Goal: Information Seeking & Learning: Compare options

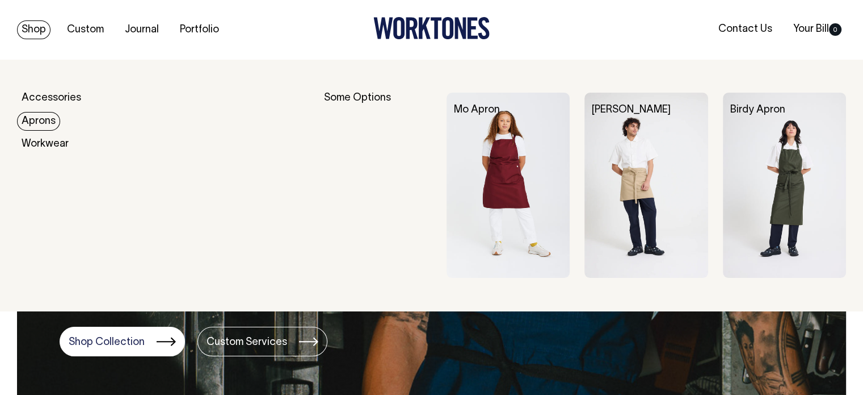
click at [39, 115] on link "Aprons" at bounding box center [38, 121] width 43 height 19
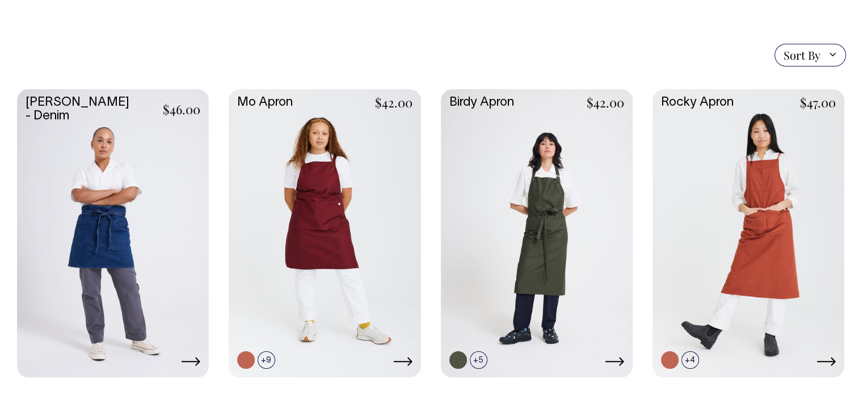
scroll to position [261, 0]
click at [316, 207] on link at bounding box center [325, 232] width 192 height 286
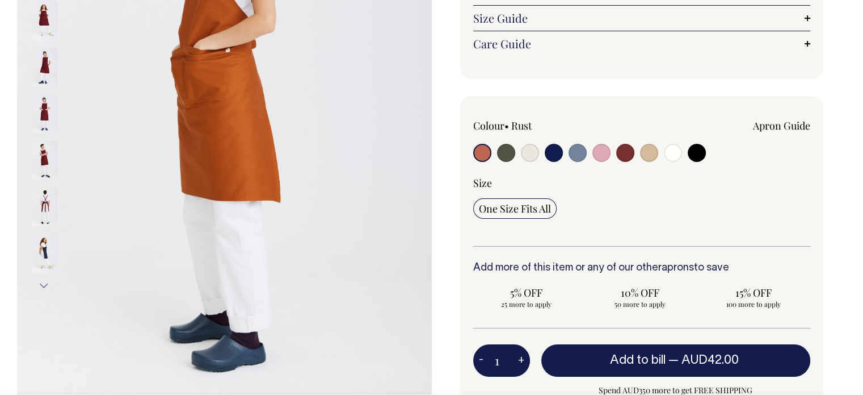
scroll to position [261, 0]
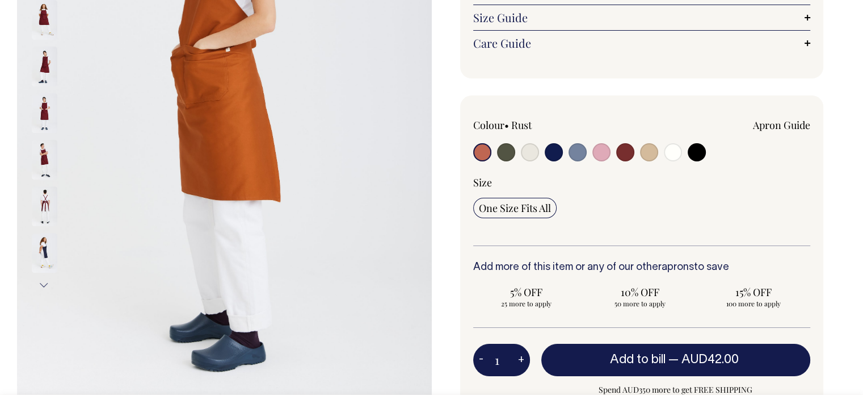
click at [500, 149] on input "radio" at bounding box center [506, 152] width 18 height 18
radio input "true"
select select "Olive"
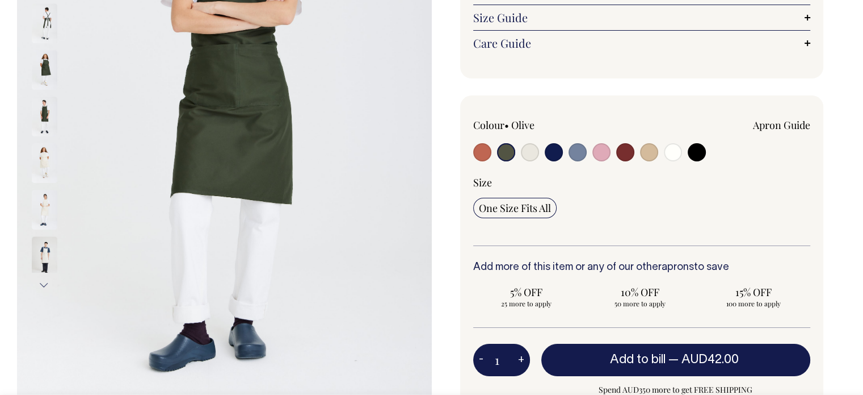
click at [529, 151] on input "radio" at bounding box center [530, 152] width 18 height 18
radio input "true"
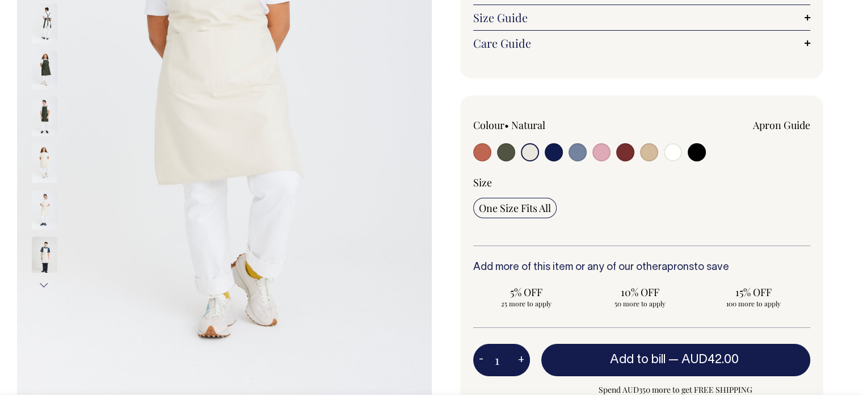
radio input "true"
select select "Natural"
click at [556, 153] on input "radio" at bounding box center [554, 152] width 18 height 18
radio input "true"
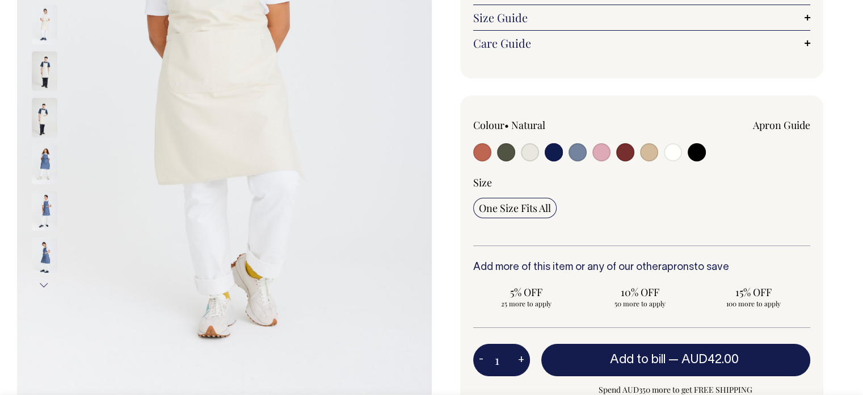
select select "Dark Navy"
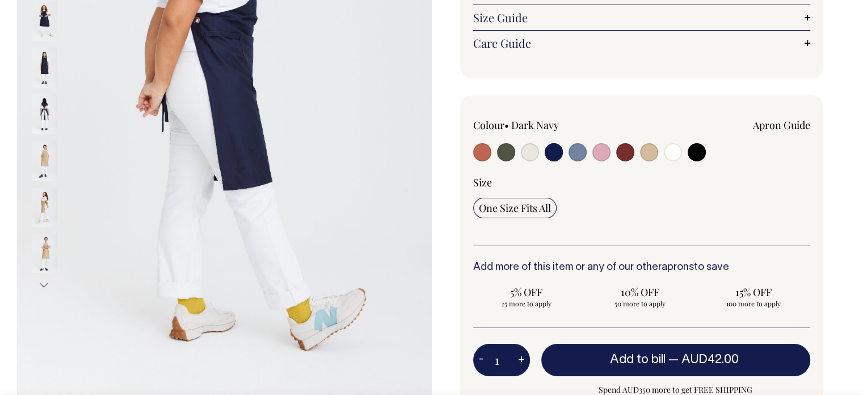
click at [577, 155] on input "radio" at bounding box center [578, 152] width 18 height 18
radio input "true"
select select "Blue/Grey"
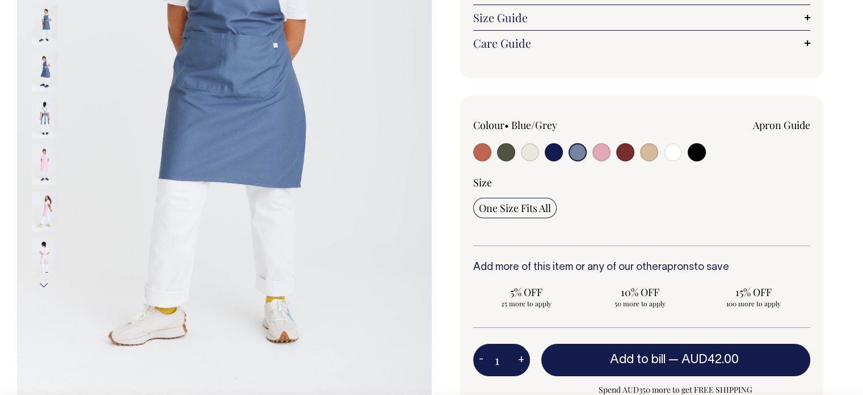
click at [607, 152] on input "radio" at bounding box center [602, 152] width 18 height 18
radio input "true"
select select "Pink"
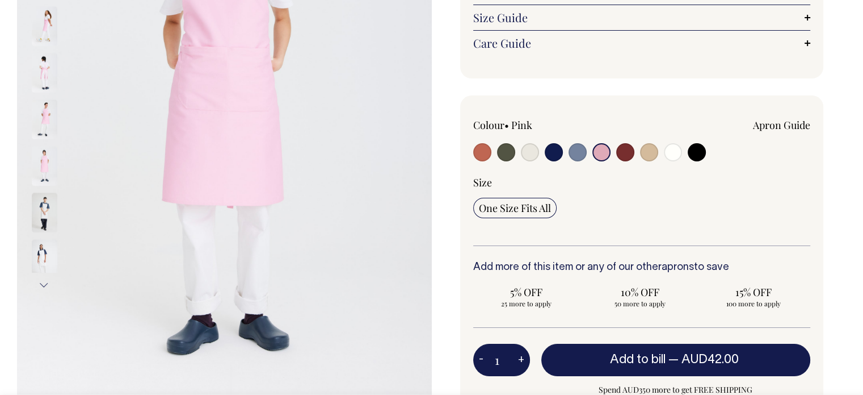
click at [627, 151] on input "radio" at bounding box center [625, 152] width 18 height 18
radio input "true"
select select "Burgundy"
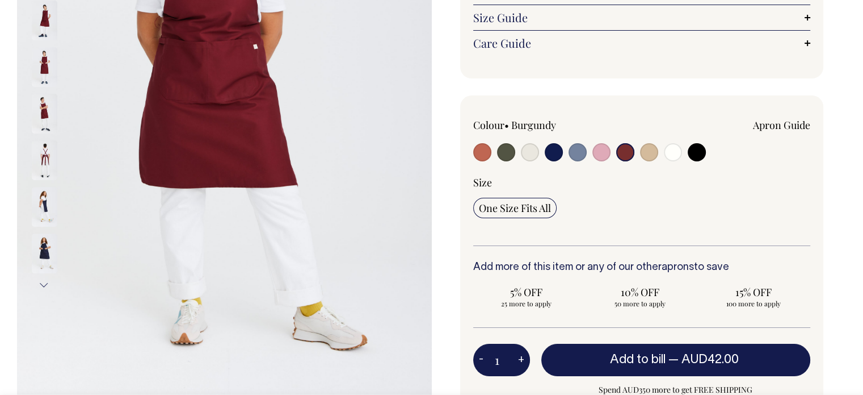
click at [641, 152] on input "radio" at bounding box center [649, 152] width 18 height 18
radio input "true"
select select "Khaki"
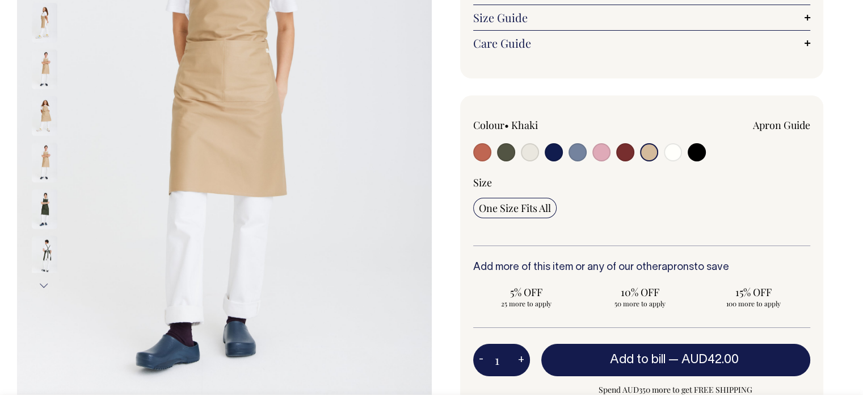
click at [666, 152] on input "radio" at bounding box center [673, 152] width 18 height 18
radio input "true"
select select "Off-White"
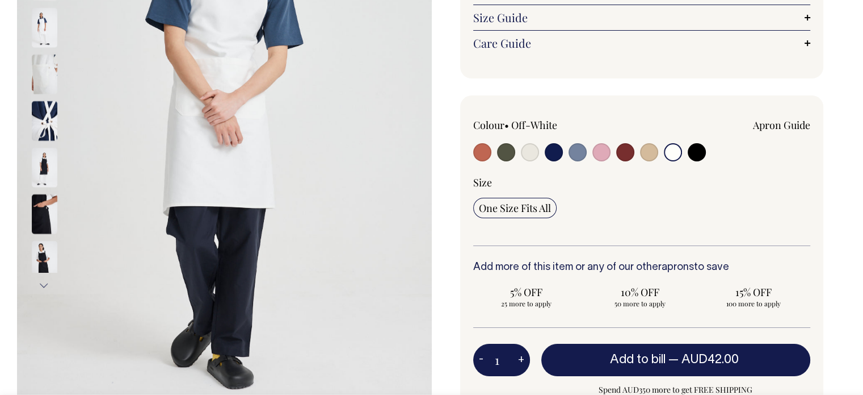
click at [697, 151] on input "radio" at bounding box center [697, 152] width 18 height 18
radio input "true"
select select "Black"
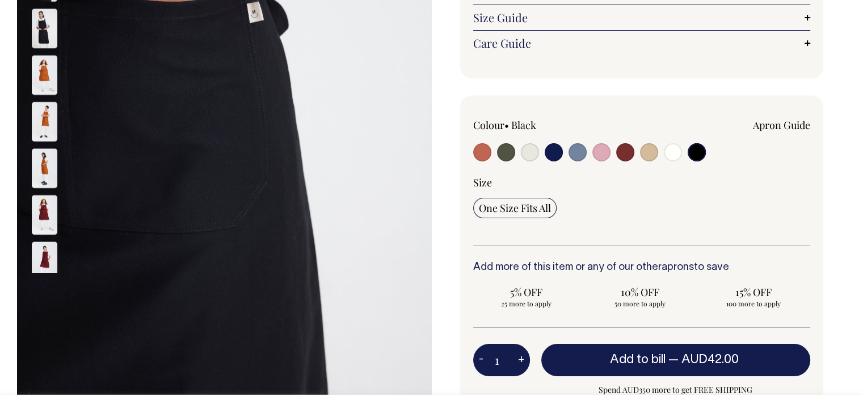
click at [514, 154] on input "radio" at bounding box center [506, 152] width 18 height 18
radio input "true"
select select "Olive"
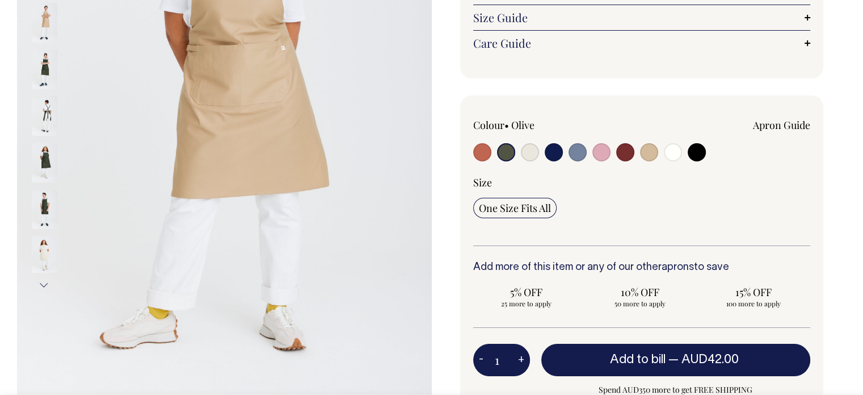
click at [506, 152] on input "radio" at bounding box center [506, 152] width 18 height 18
click at [506, 156] on input "radio" at bounding box center [506, 152] width 18 height 18
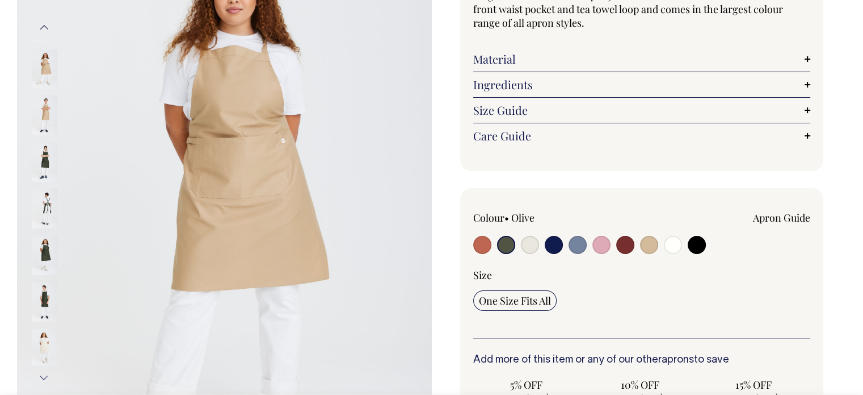
scroll to position [168, 0]
click at [510, 238] on input "radio" at bounding box center [506, 245] width 18 height 18
click at [527, 243] on input "radio" at bounding box center [530, 245] width 18 height 18
radio input "true"
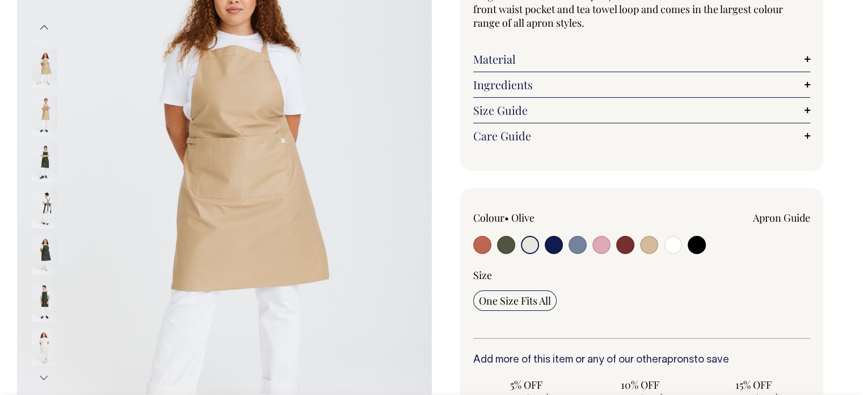
select select "Natural"
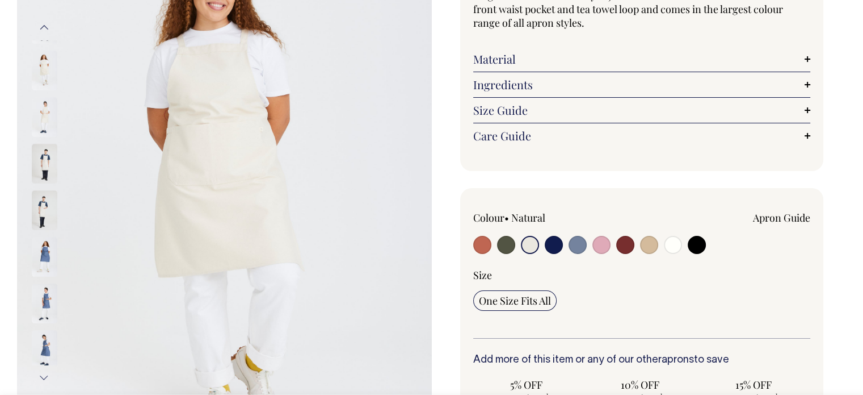
click at [502, 243] on input "radio" at bounding box center [506, 245] width 18 height 18
radio input "true"
select select "Olive"
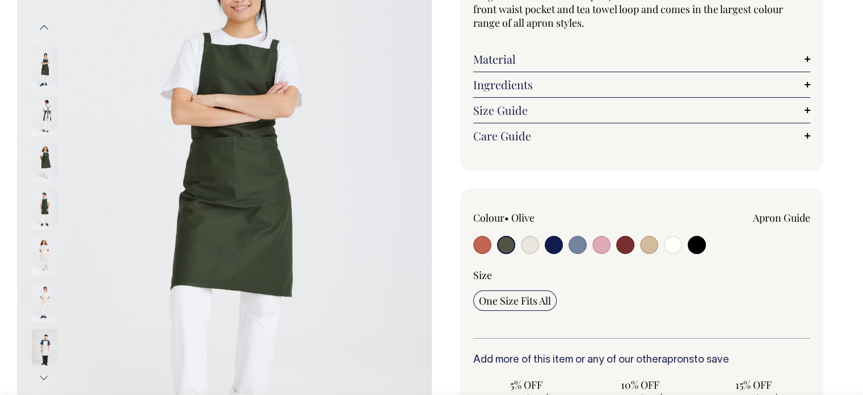
click at [585, 172] on div "Mo Apron The Mo is Worktones' best-selling and longest-serving apron. It's a bi…" at bounding box center [639, 292] width 415 height 790
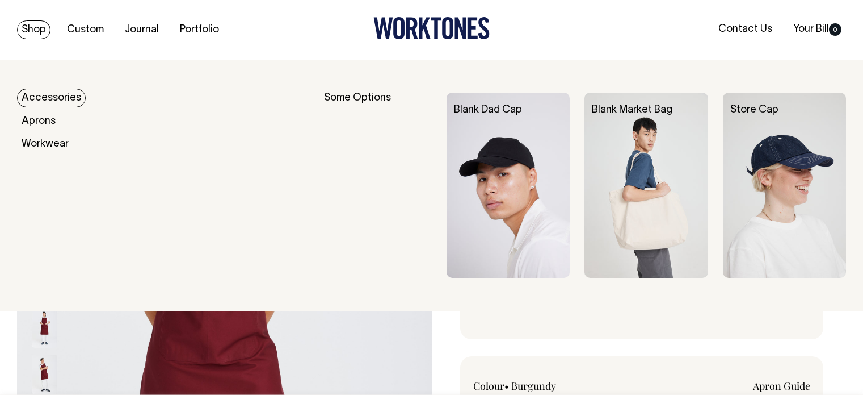
select select "Burgundy"
click at [55, 97] on link "Accessories" at bounding box center [51, 98] width 69 height 19
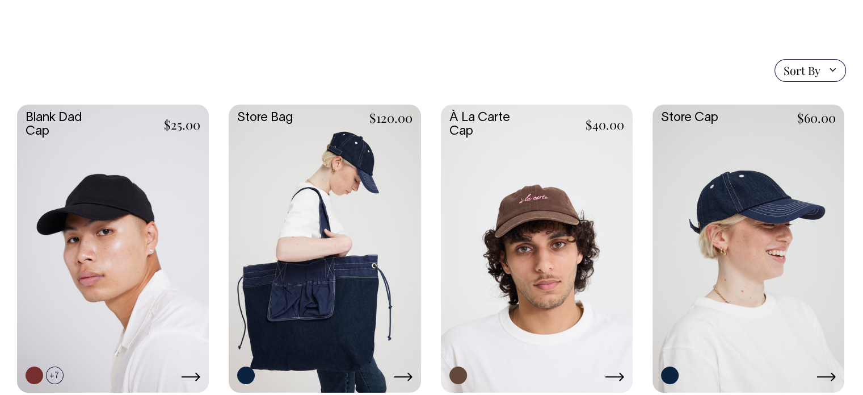
scroll to position [245, 0]
click at [129, 229] on link at bounding box center [113, 247] width 192 height 286
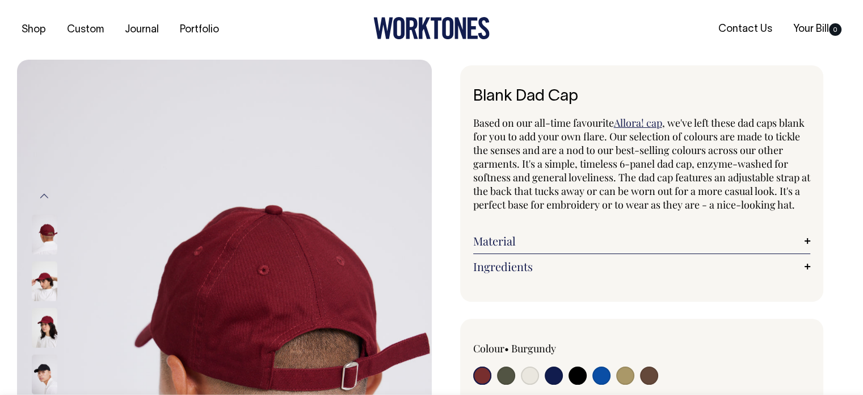
click at [510, 384] on input "radio" at bounding box center [506, 375] width 18 height 18
radio input "true"
select select "Olive"
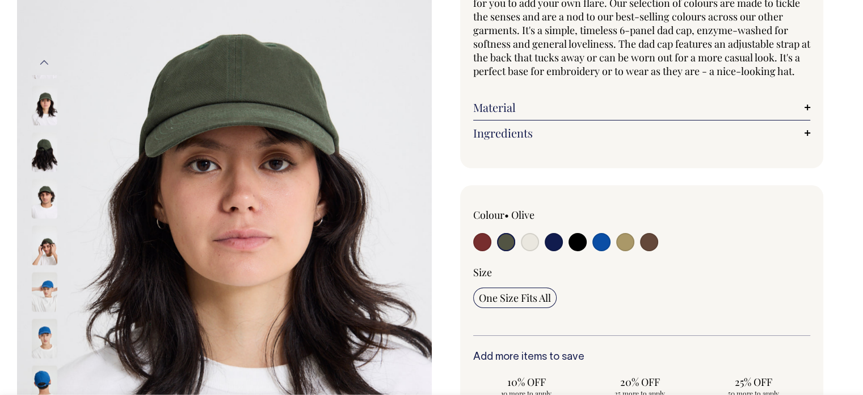
scroll to position [134, 0]
